Goal: Navigation & Orientation: Find specific page/section

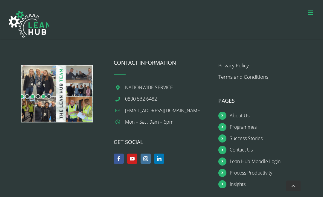
scroll to position [804, 0]
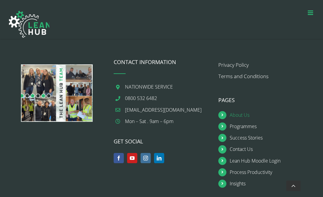
click at [238, 114] on link "About Us" at bounding box center [272, 115] width 84 height 8
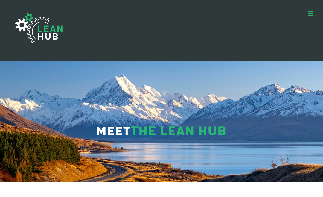
click at [311, 14] on link "Toggle mobile menu" at bounding box center [311, 13] width 6 height 6
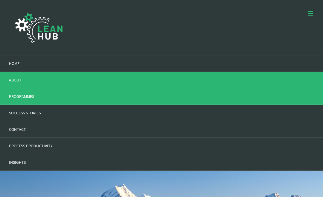
click at [39, 95] on link "PROGRAMMES" at bounding box center [161, 96] width 323 height 16
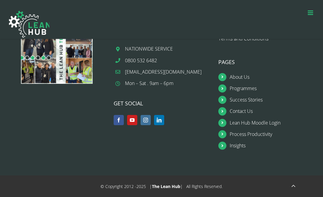
scroll to position [787, 0]
